Goal: Feedback & Contribution: Leave review/rating

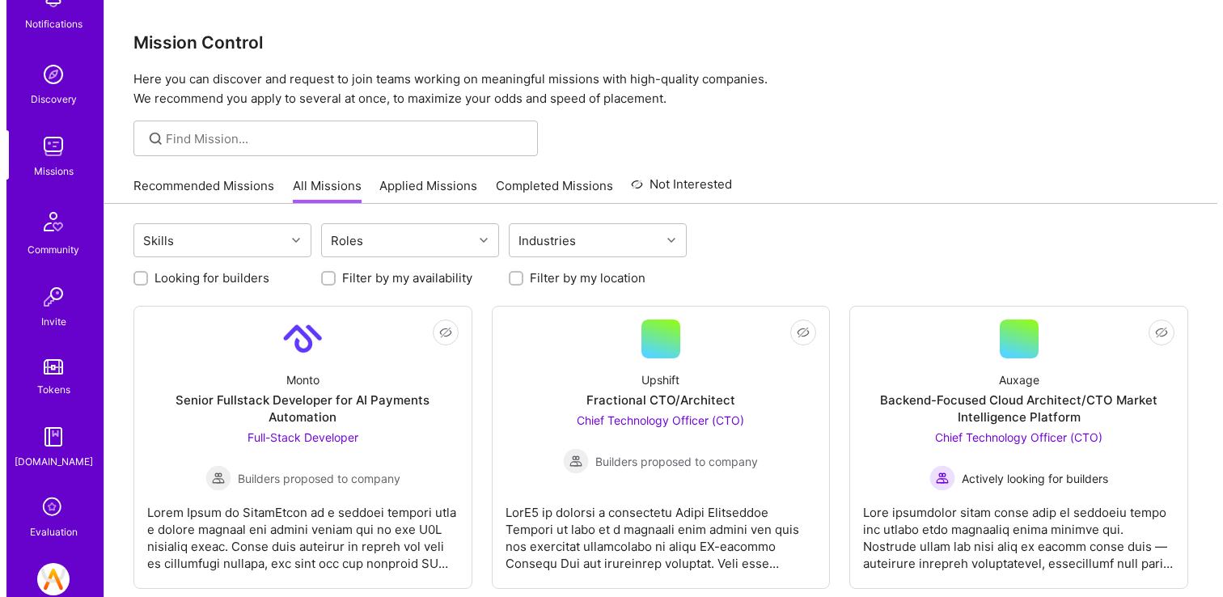
scroll to position [196, 0]
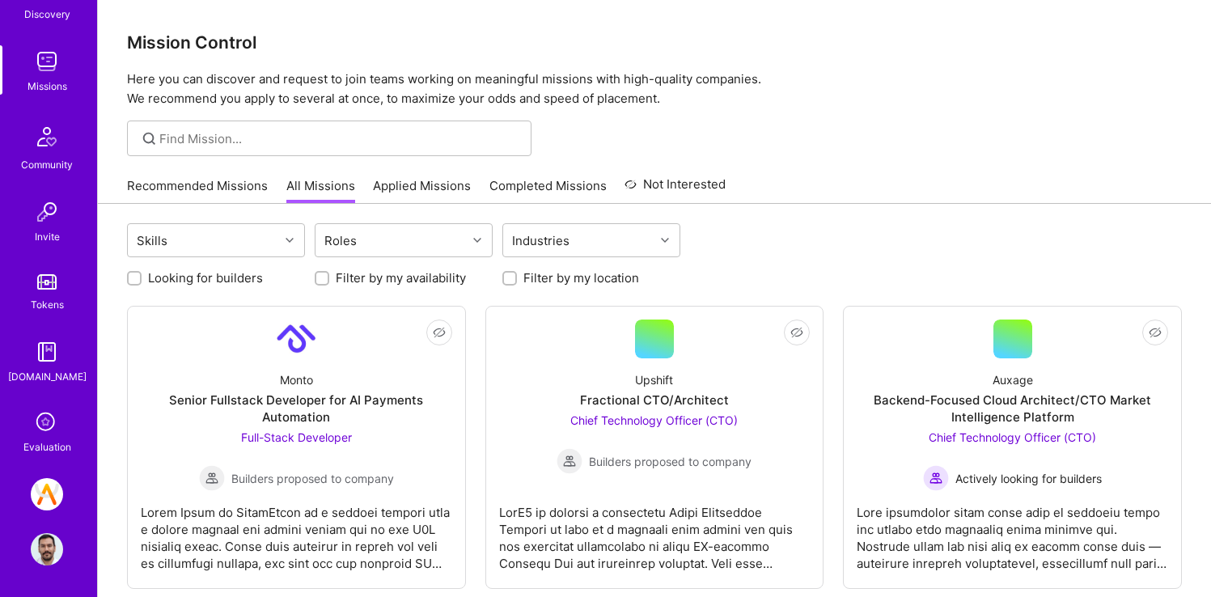
click at [50, 454] on div "Evaluation" at bounding box center [47, 446] width 48 height 17
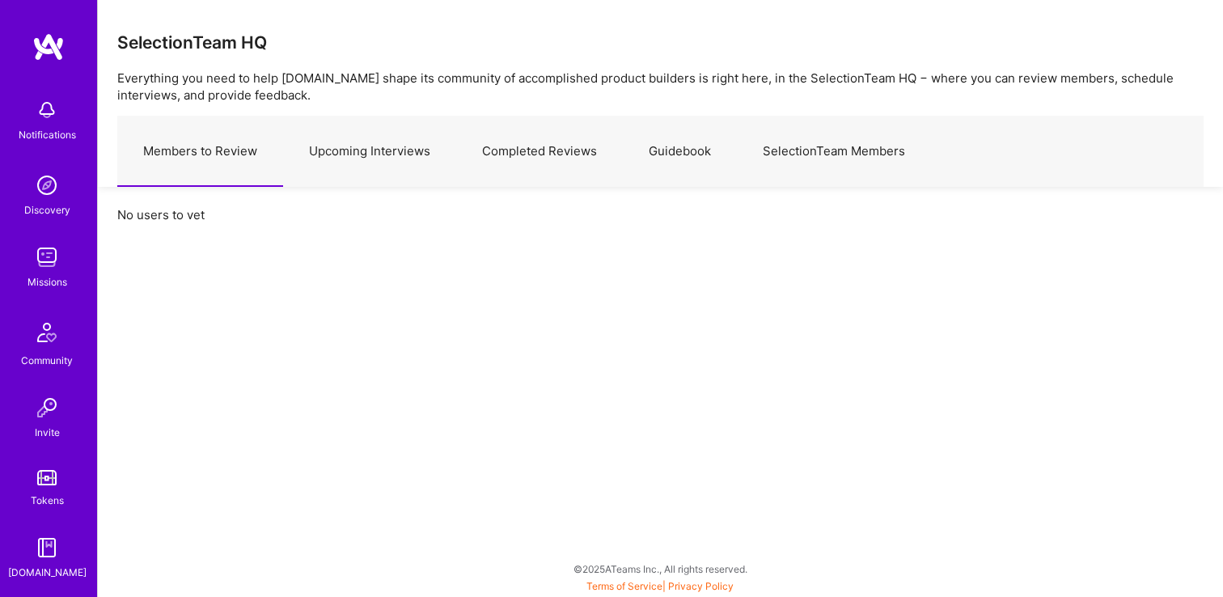
click at [350, 154] on link "Upcoming Interviews" at bounding box center [369, 151] width 173 height 70
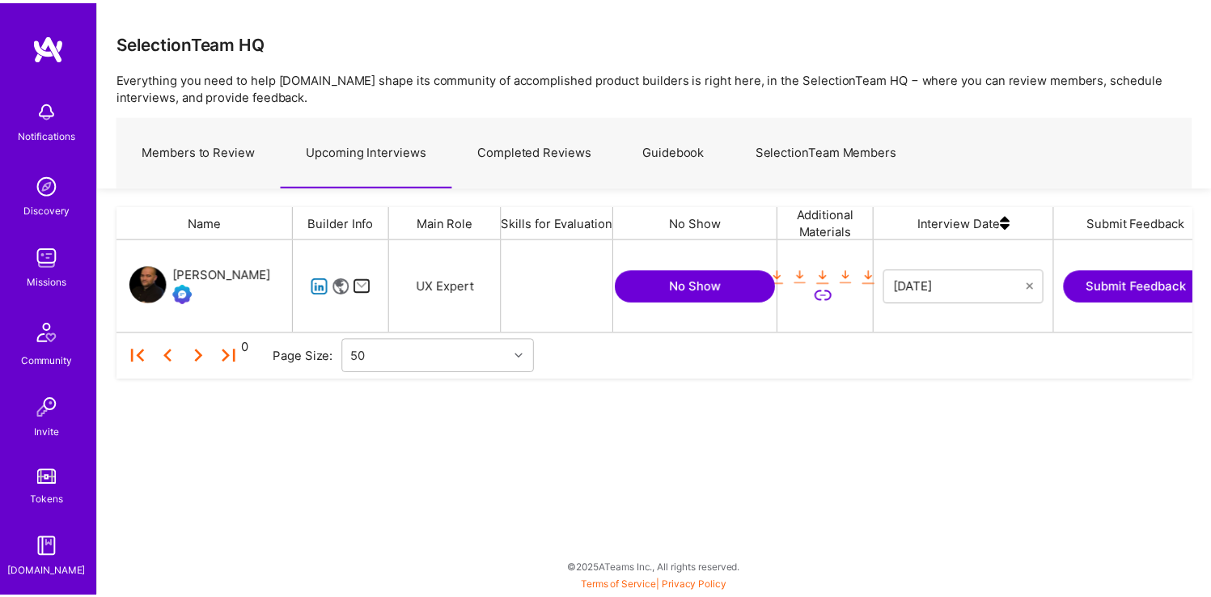
scroll to position [81, 1074]
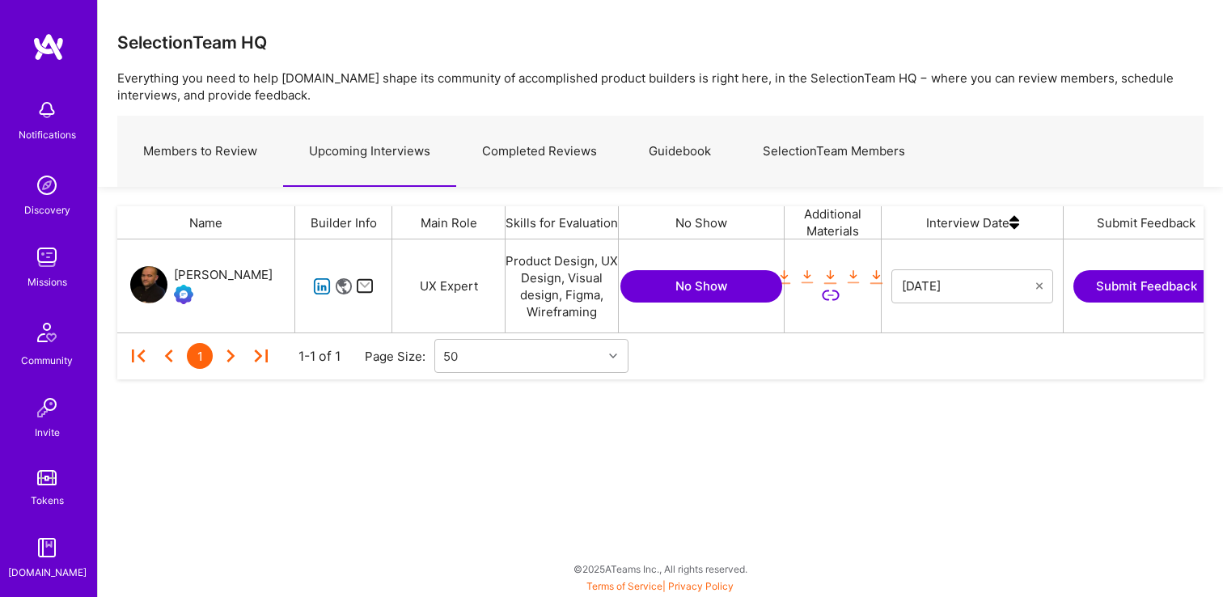
click at [1088, 284] on button "Submit Feedback" at bounding box center [1146, 286] width 146 height 32
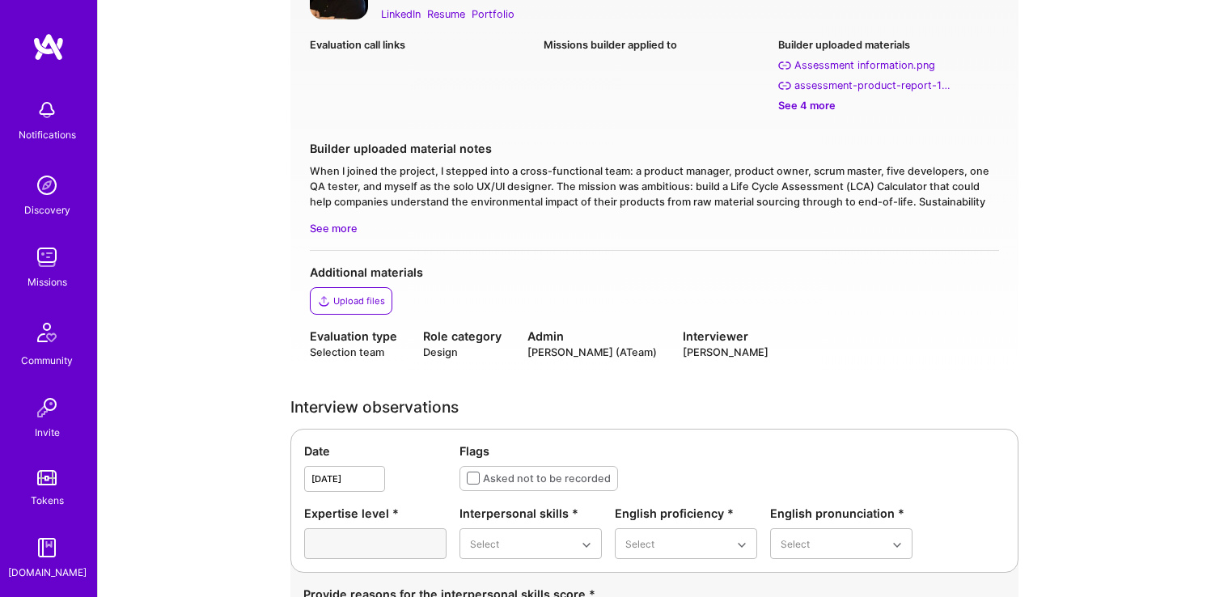
scroll to position [79, 0]
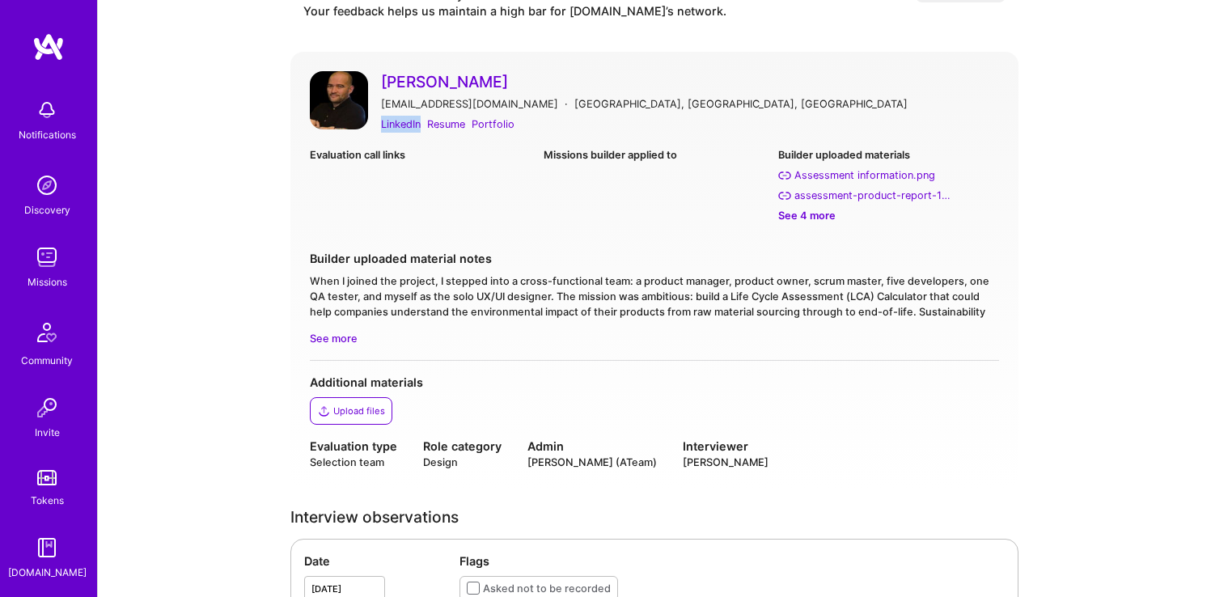
click at [818, 83] on link "[PERSON_NAME]" at bounding box center [690, 81] width 618 height 21
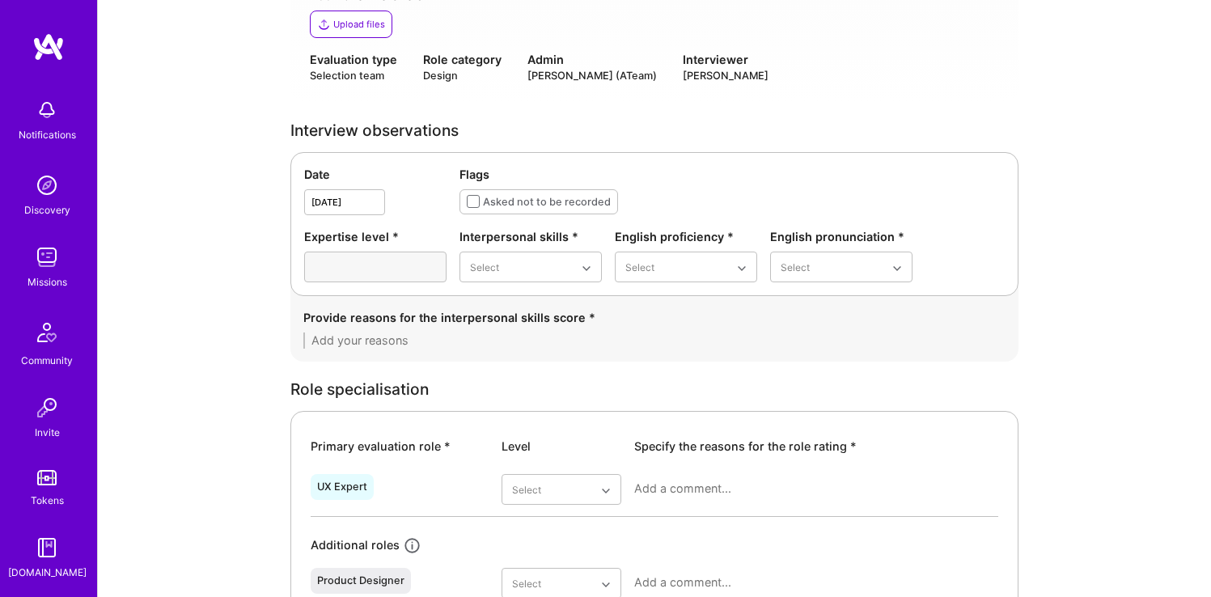
scroll to position [686, 0]
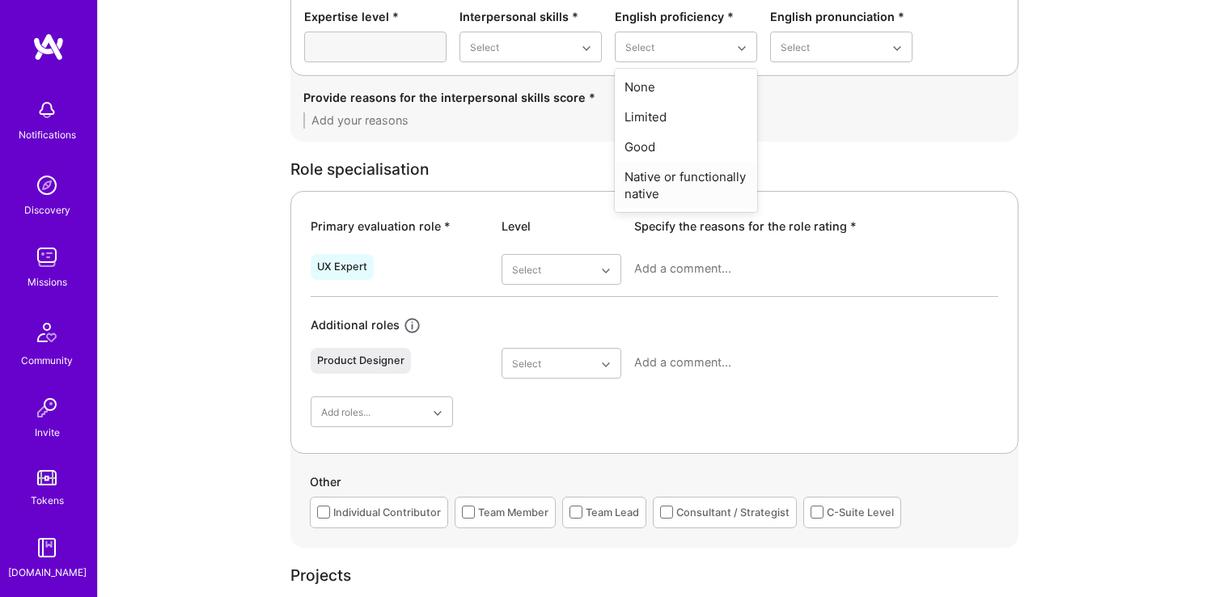
click at [687, 167] on div "Native or functionally native" at bounding box center [686, 185] width 142 height 47
click at [785, 61] on div "Date [DATE] Flags Asked not to be recorded Expertise level * Interpersonal skil…" at bounding box center [654, 4] width 728 height 144
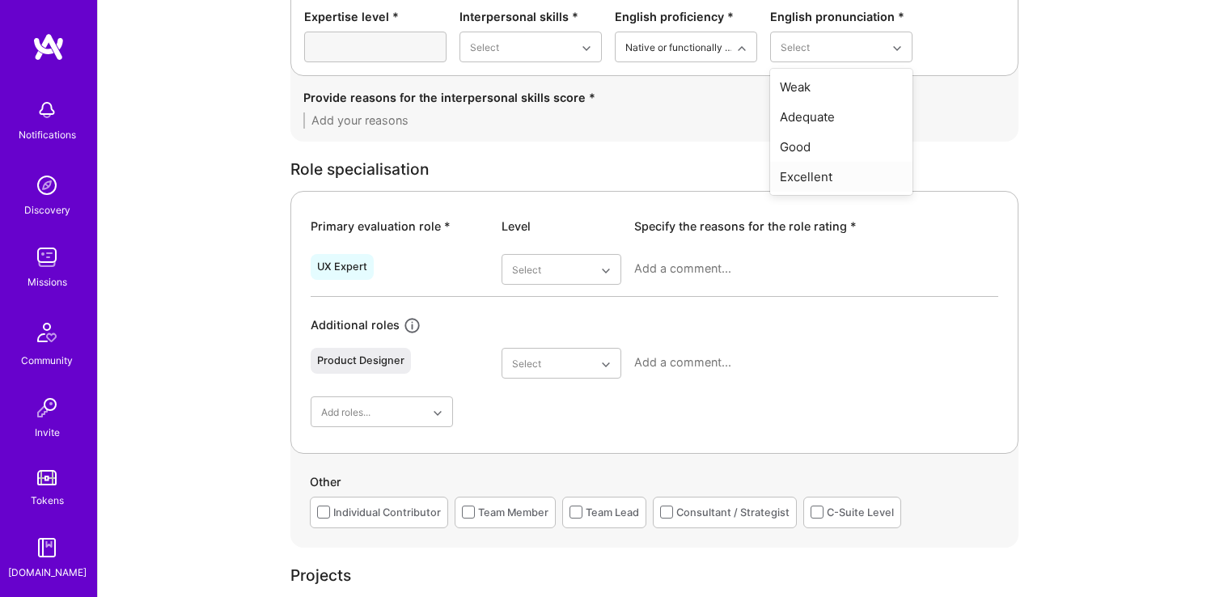
click at [798, 168] on div "Excellent" at bounding box center [841, 177] width 142 height 30
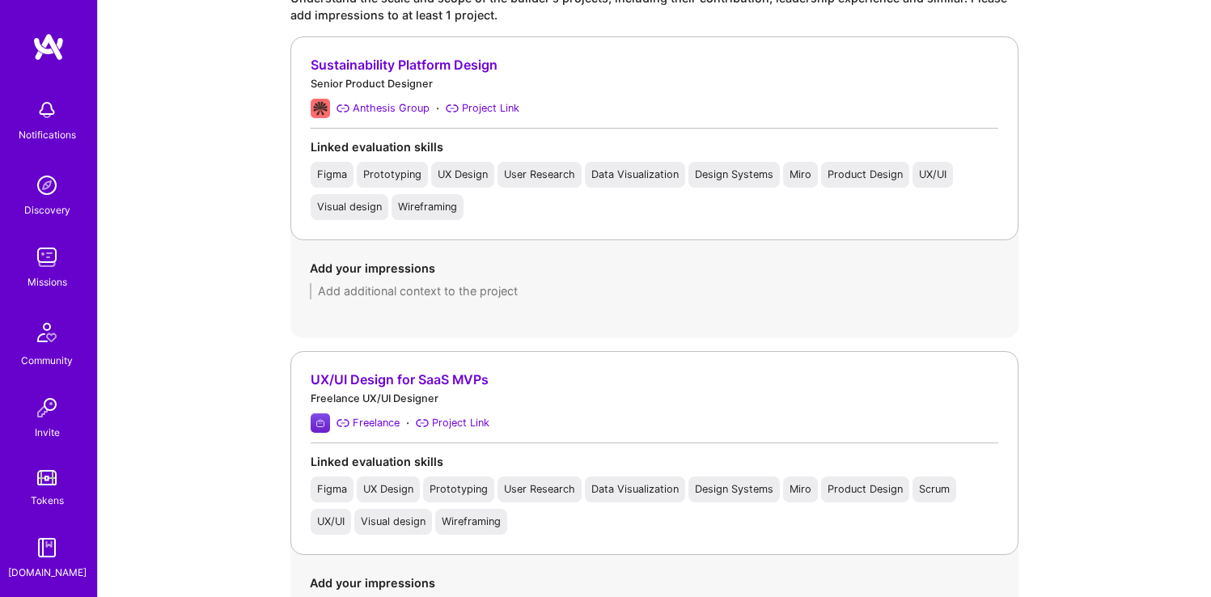
scroll to position [1656, 0]
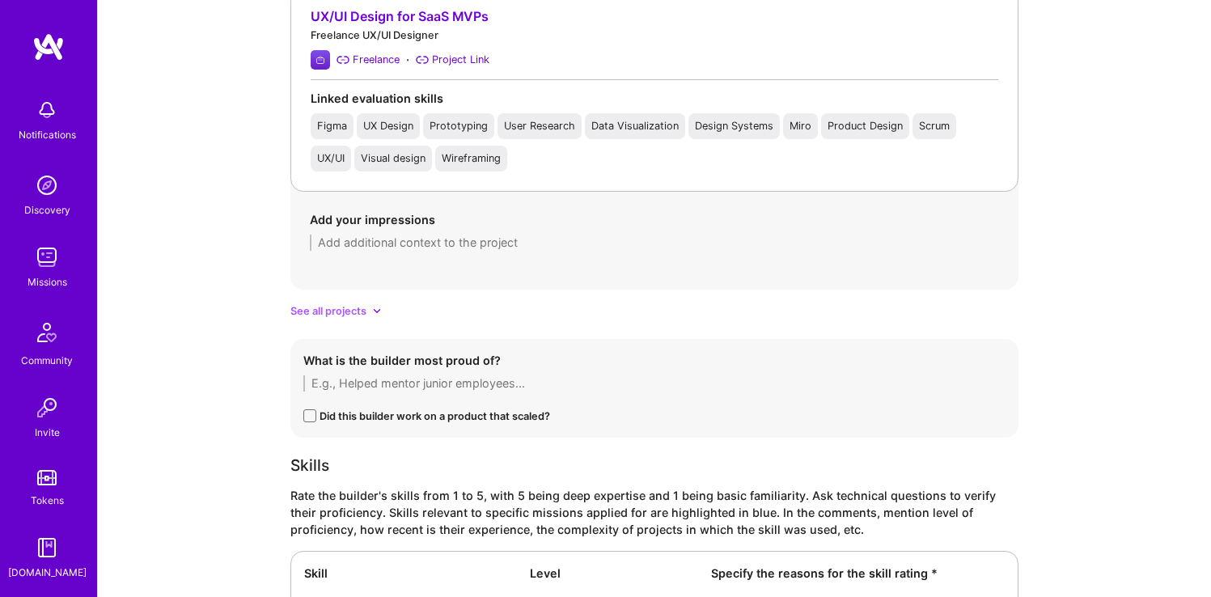
click at [368, 314] on div "See all projects" at bounding box center [654, 310] width 728 height 17
click at [349, 307] on span "Collapse the list" at bounding box center [330, 310] width 80 height 17
click at [349, 307] on span "See all projects" at bounding box center [328, 310] width 76 height 17
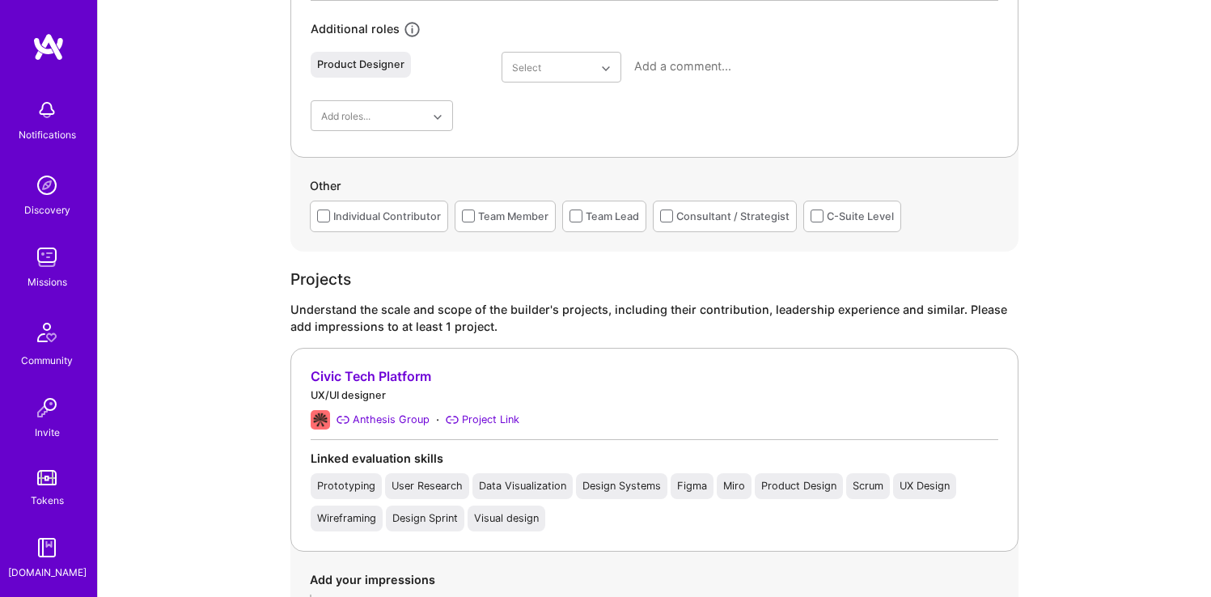
scroll to position [872, 0]
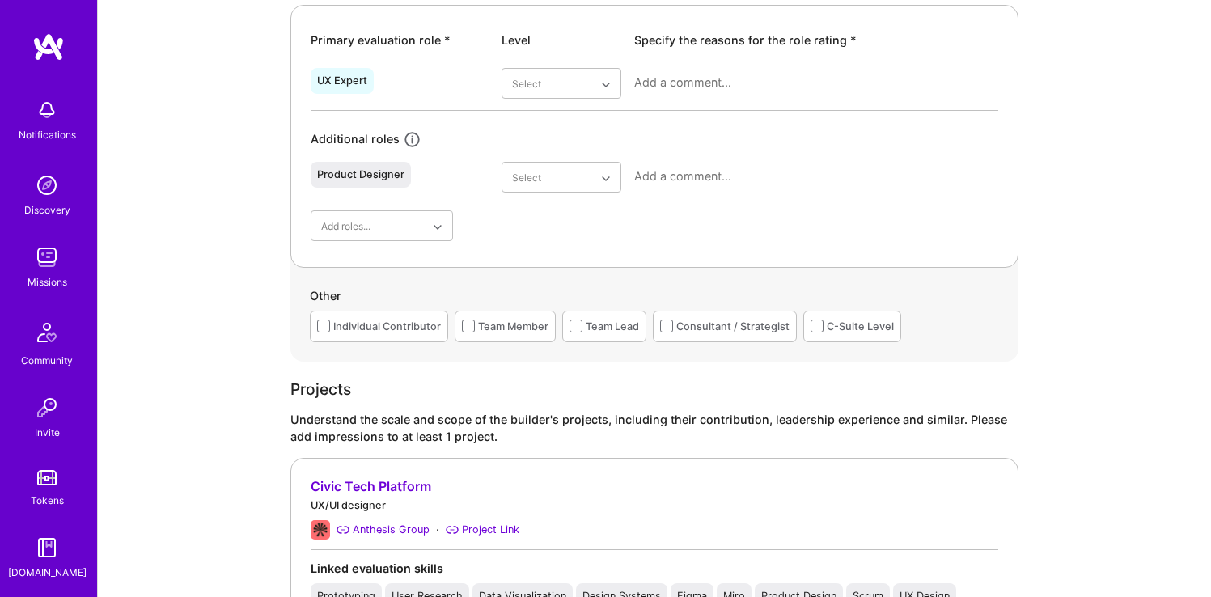
click at [369, 319] on div "Individual Contributor" at bounding box center [387, 326] width 108 height 17
click at [526, 327] on div "Team Member" at bounding box center [513, 326] width 70 height 17
click at [705, 323] on div "Consultant / Strategist" at bounding box center [732, 326] width 113 height 17
